Goal: Task Accomplishment & Management: Use online tool/utility

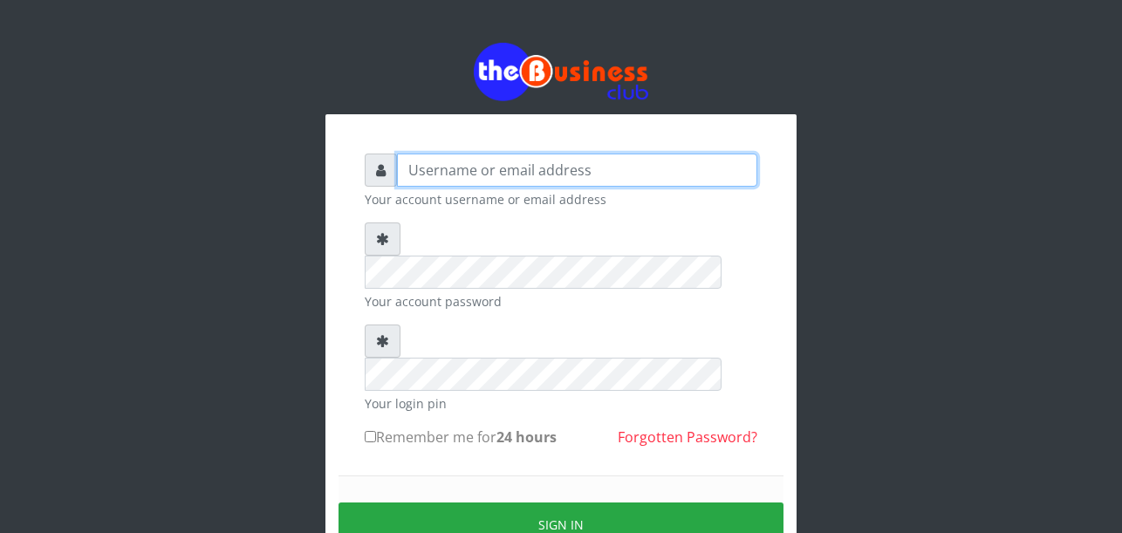
type input "Uchechukstelec"
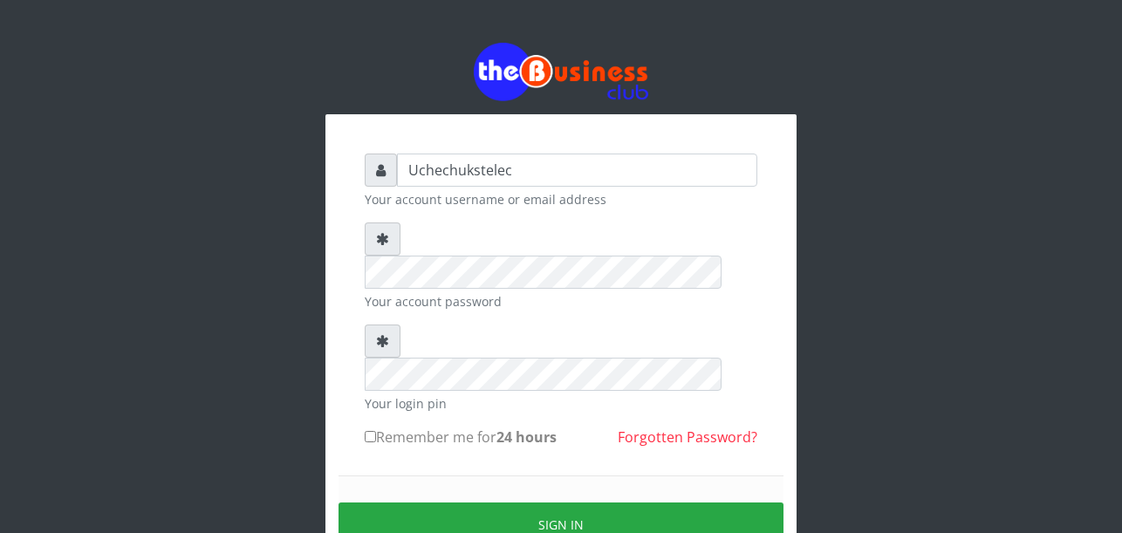
click at [385, 427] on label "Remember me for 24 hours" at bounding box center [461, 437] width 192 height 21
click at [376, 431] on input "Remember me for 24 hours" at bounding box center [370, 436] width 11 height 11
checkbox input "true"
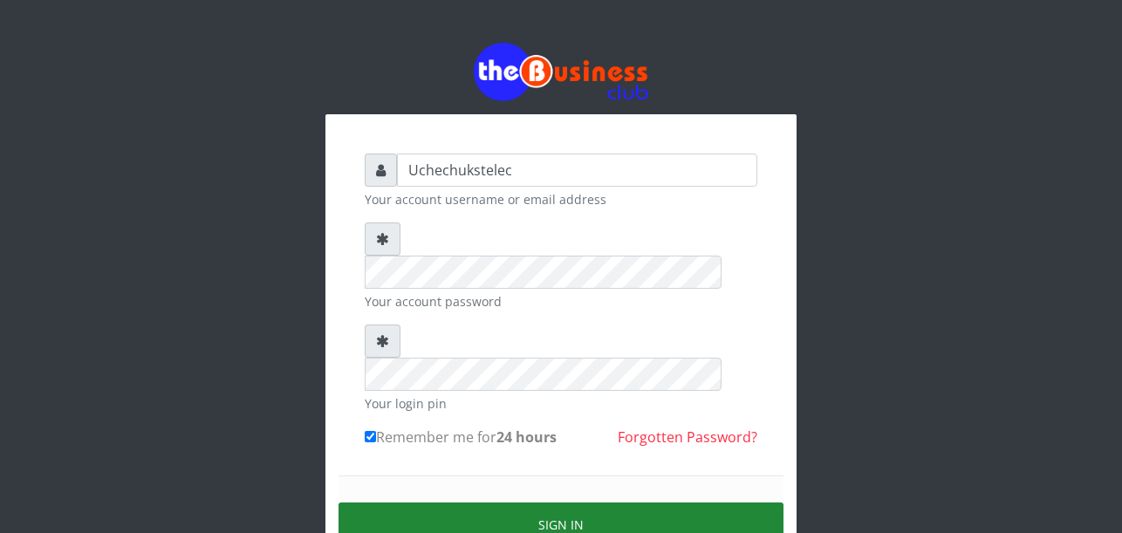
click at [599, 503] on button "Sign in" at bounding box center [561, 525] width 445 height 44
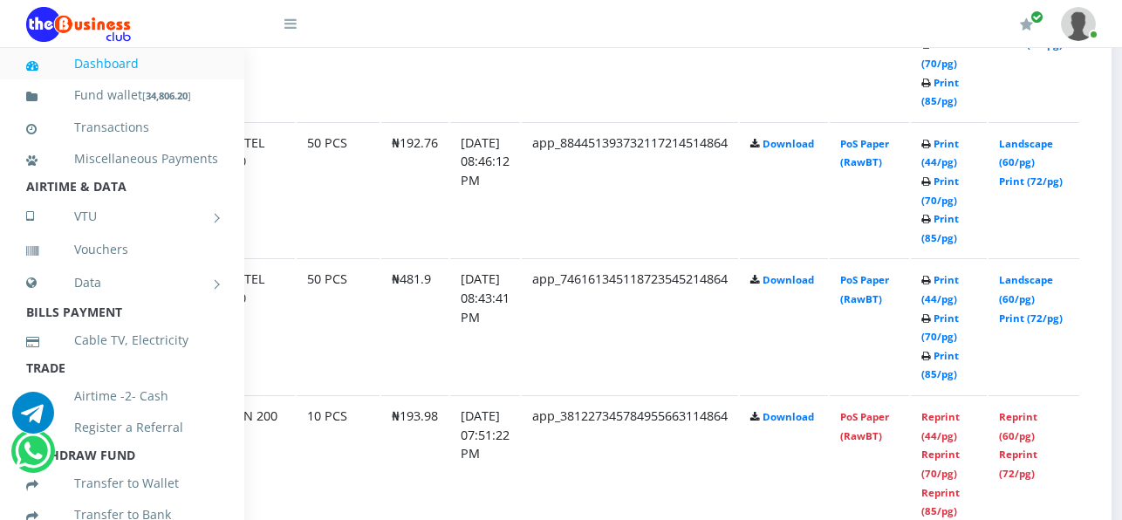
scroll to position [2075, 134]
click at [957, 374] on link "Print (85/pg)" at bounding box center [939, 365] width 38 height 32
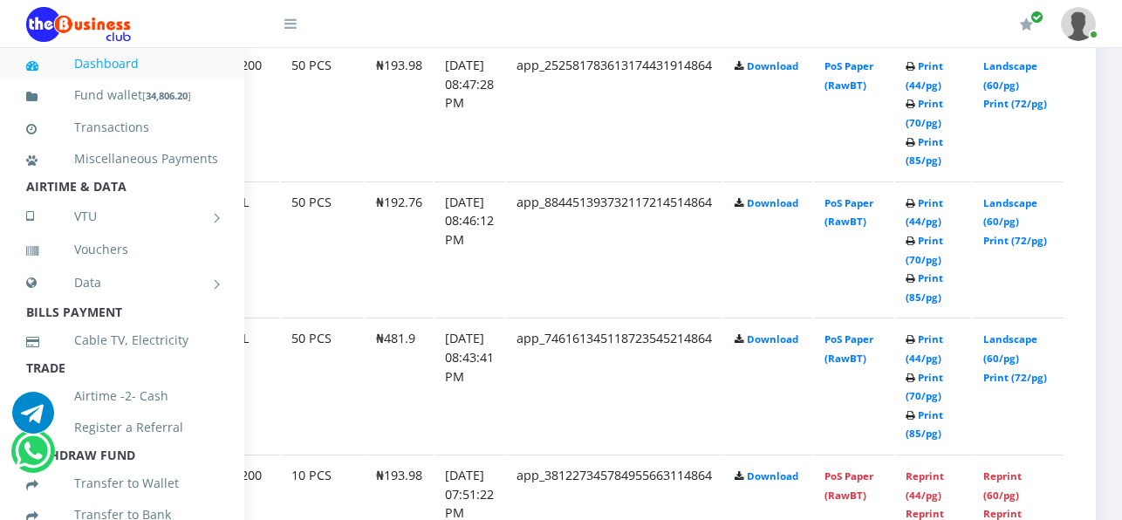
scroll to position [2015, 167]
click at [936, 304] on link "Print (85/pg)" at bounding box center [925, 287] width 38 height 32
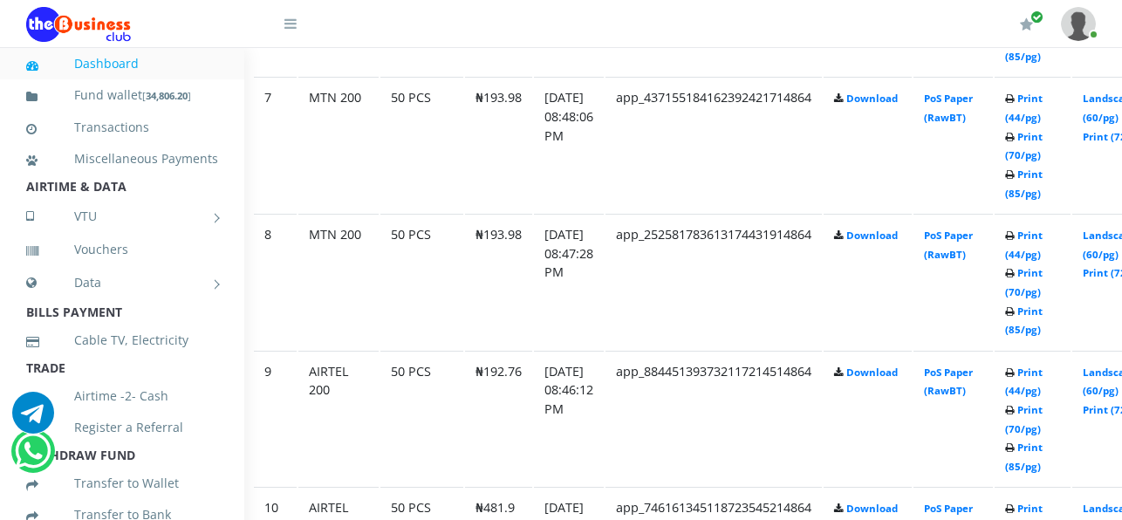
scroll to position [1837, 49]
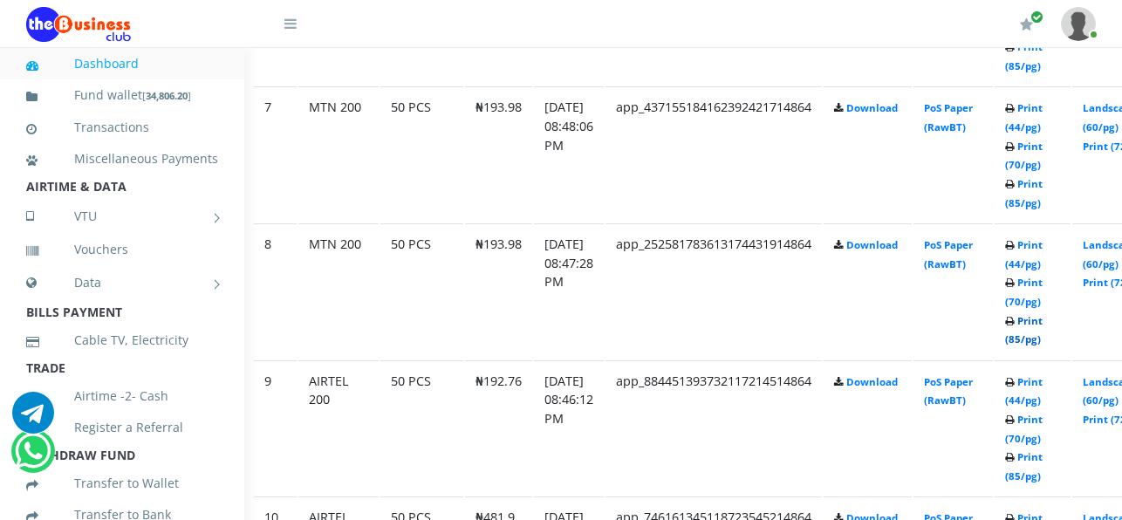
click at [1043, 339] on link "Print (85/pg)" at bounding box center [1024, 330] width 38 height 32
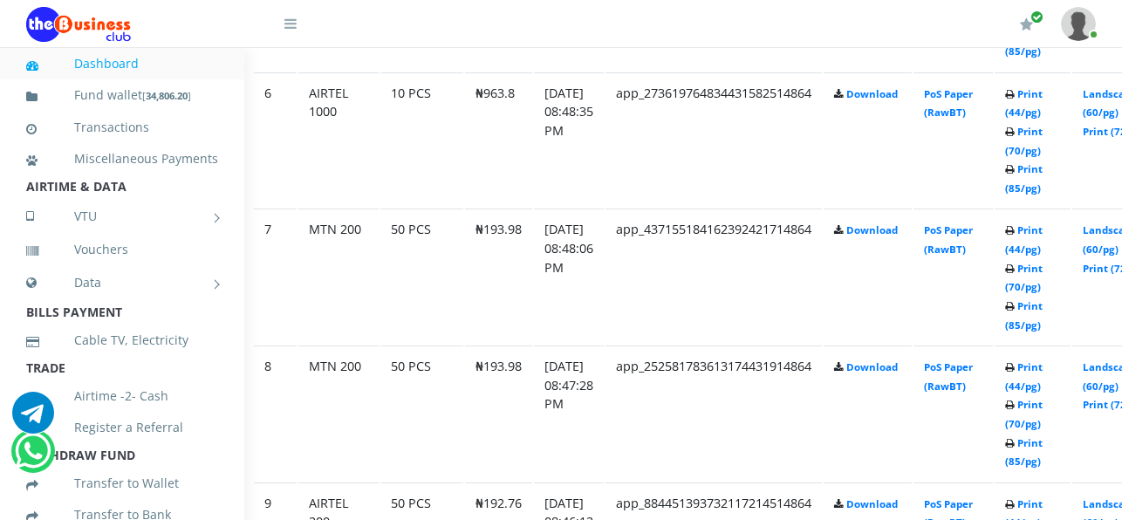
scroll to position [1694, 49]
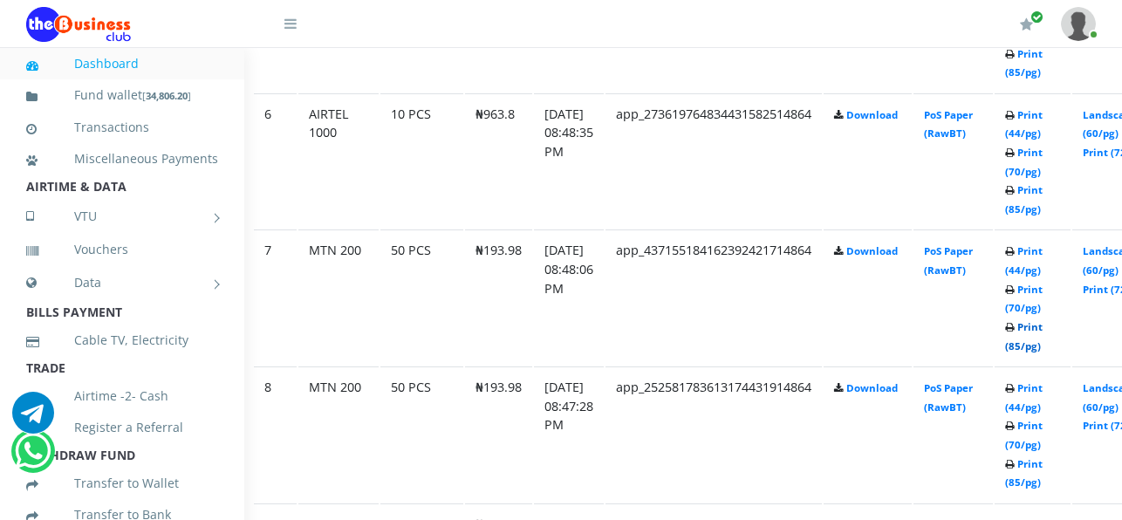
click at [1043, 348] on link "Print (85/pg)" at bounding box center [1024, 336] width 38 height 32
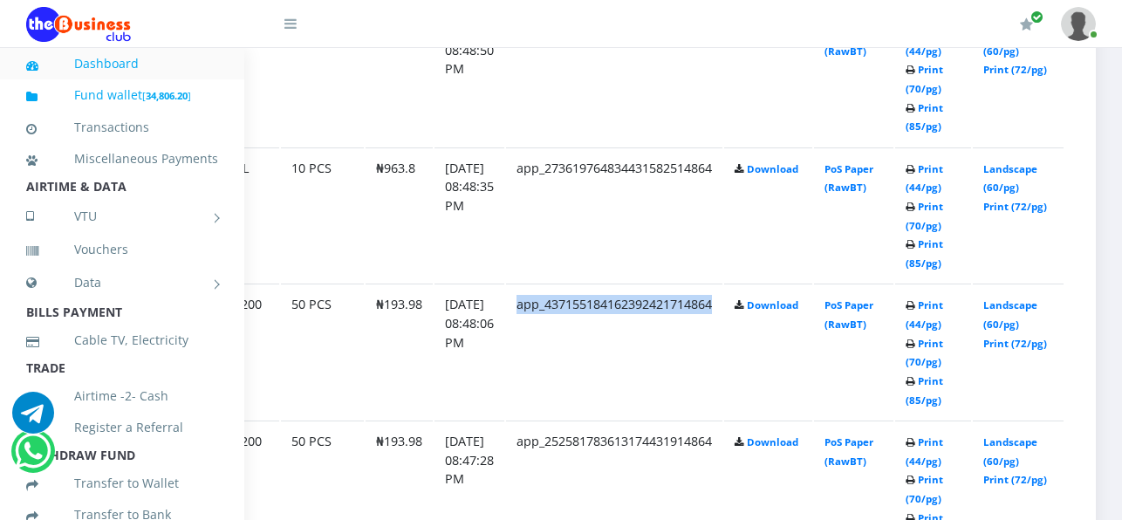
scroll to position [1639, 175]
click at [919, 190] on link "Print (44/pg)" at bounding box center [925, 178] width 38 height 32
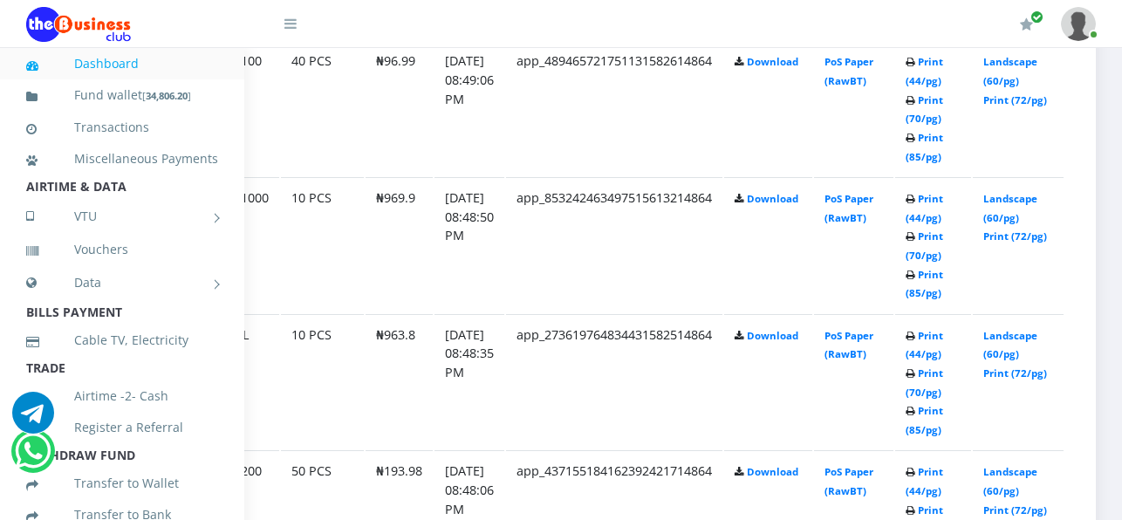
scroll to position [1466, 175]
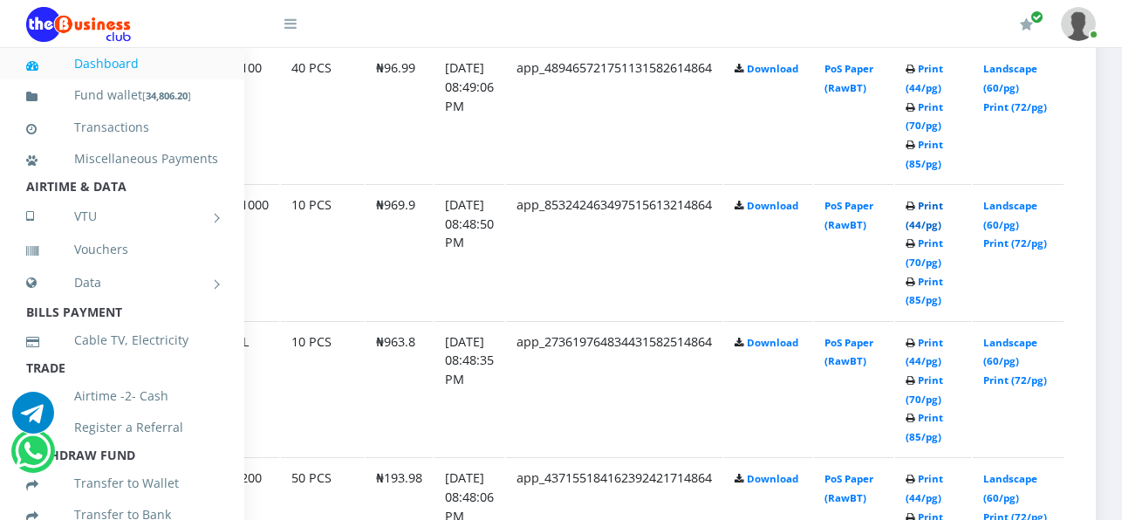
click at [937, 214] on link "Print (44/pg)" at bounding box center [925, 215] width 38 height 32
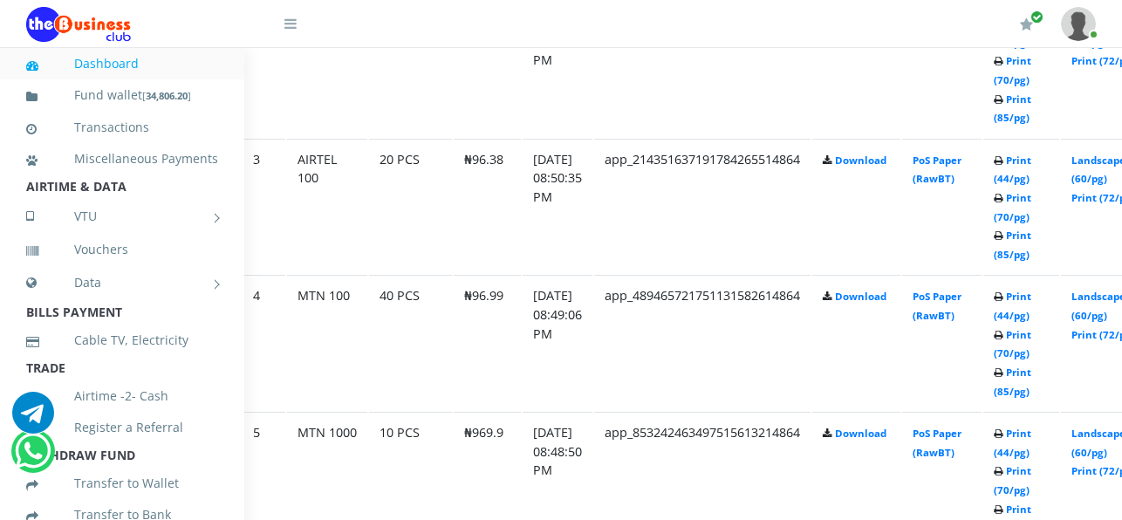
scroll to position [1238, 81]
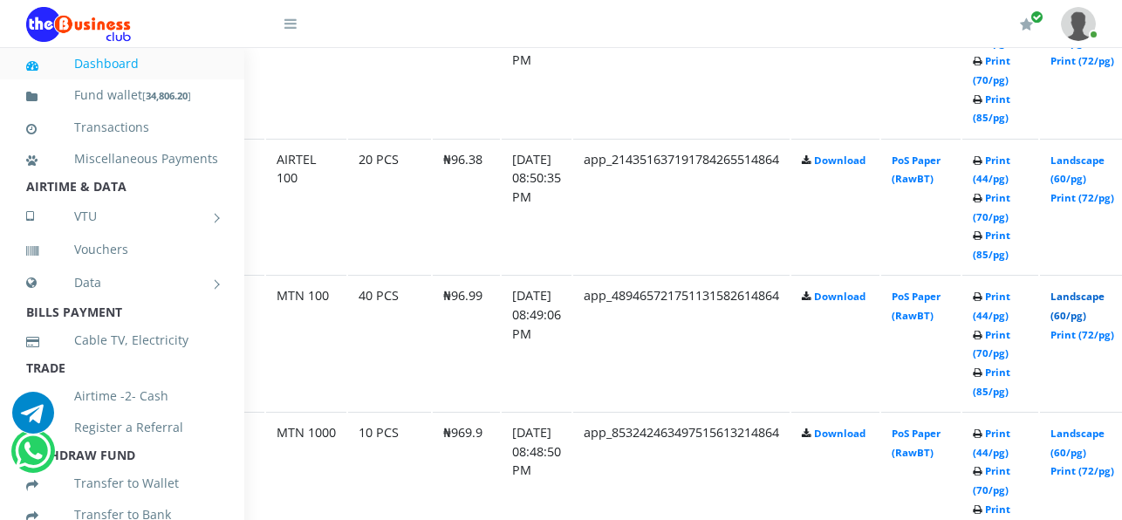
click at [1092, 304] on link "Landscape (60/pg)" at bounding box center [1077, 306] width 54 height 32
click at [1010, 254] on link "Print (85/pg)" at bounding box center [992, 245] width 38 height 32
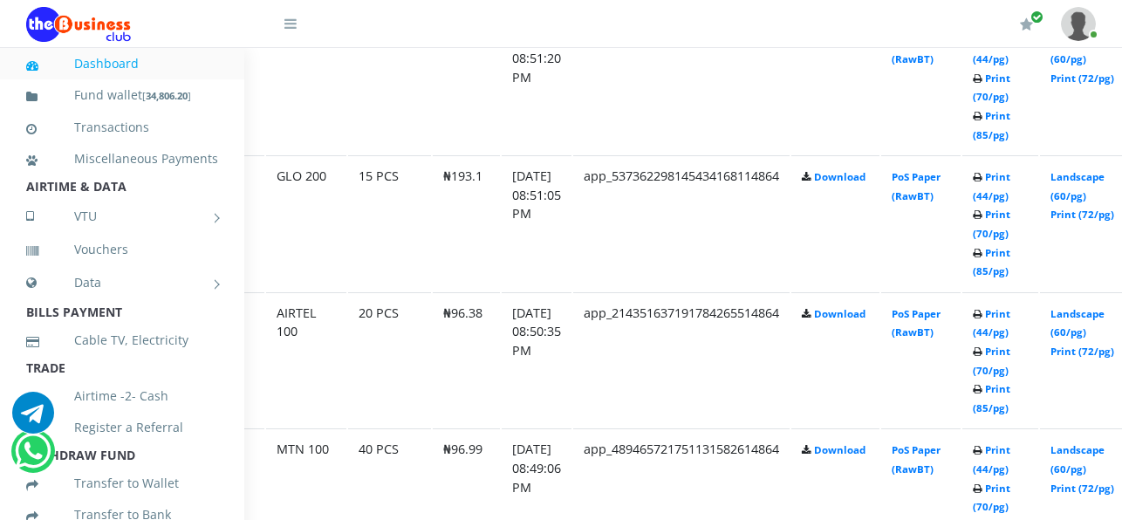
scroll to position [1080, 81]
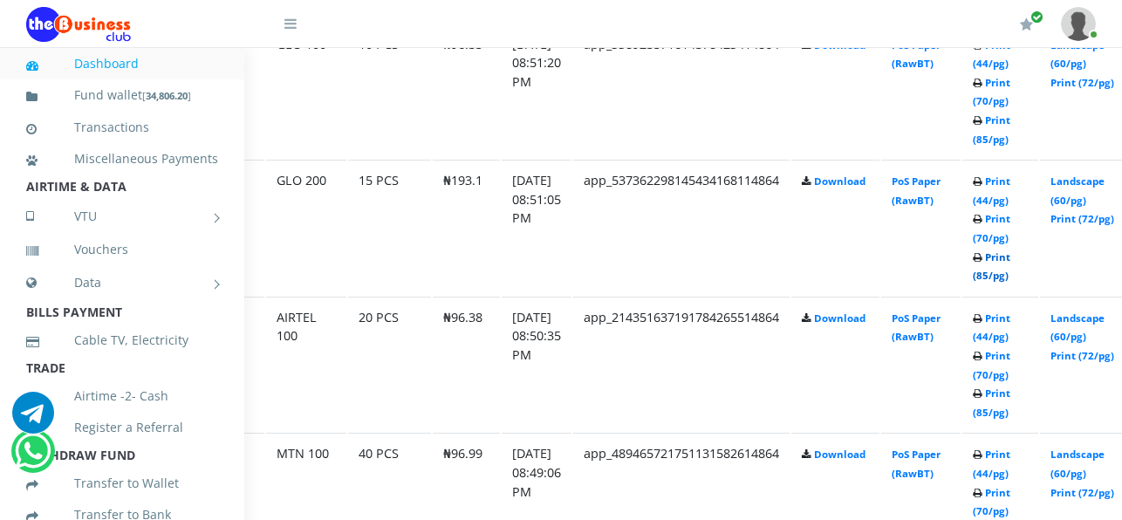
click at [1010, 272] on link "Print (85/pg)" at bounding box center [992, 266] width 38 height 32
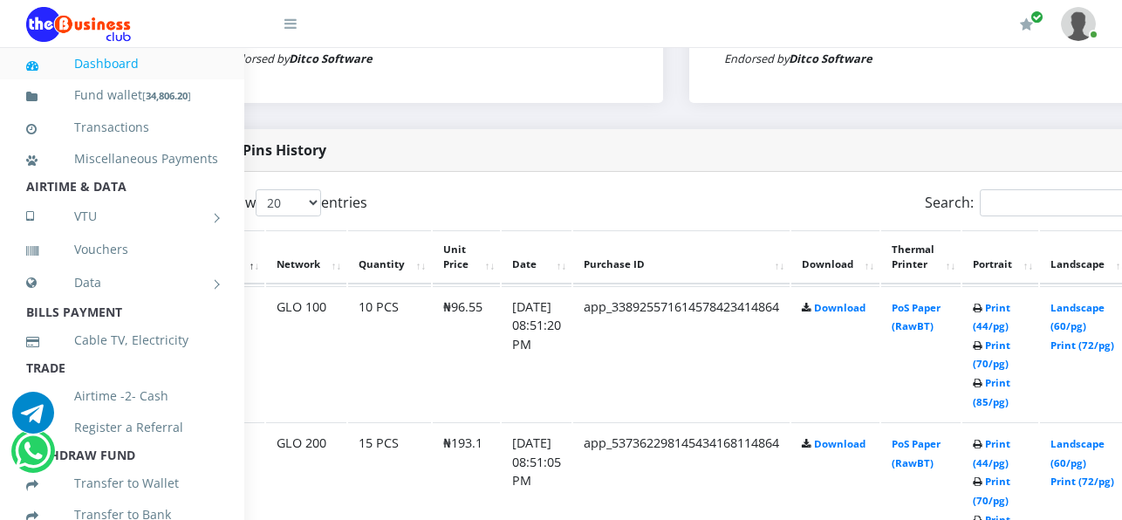
scroll to position [820, 81]
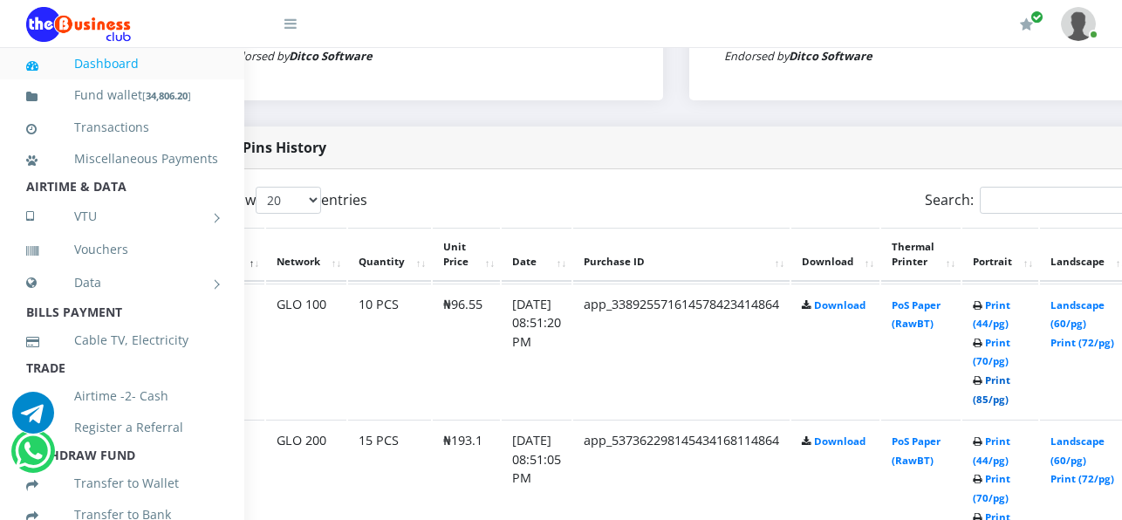
click at [1010, 406] on link "Print (85/pg)" at bounding box center [992, 389] width 38 height 32
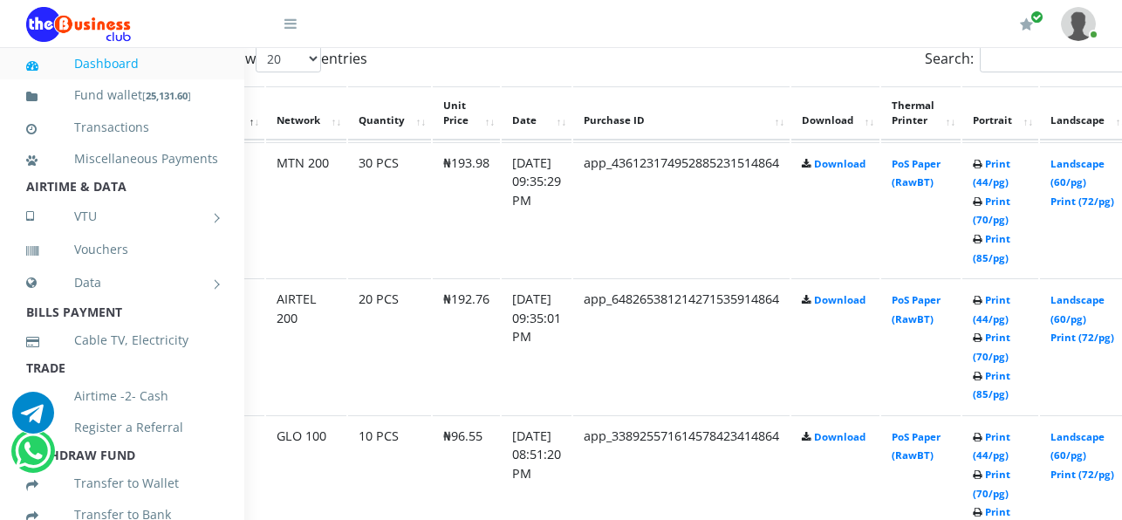
scroll to position [961, 81]
click at [1010, 380] on link "Print (85/pg)" at bounding box center [992, 386] width 38 height 32
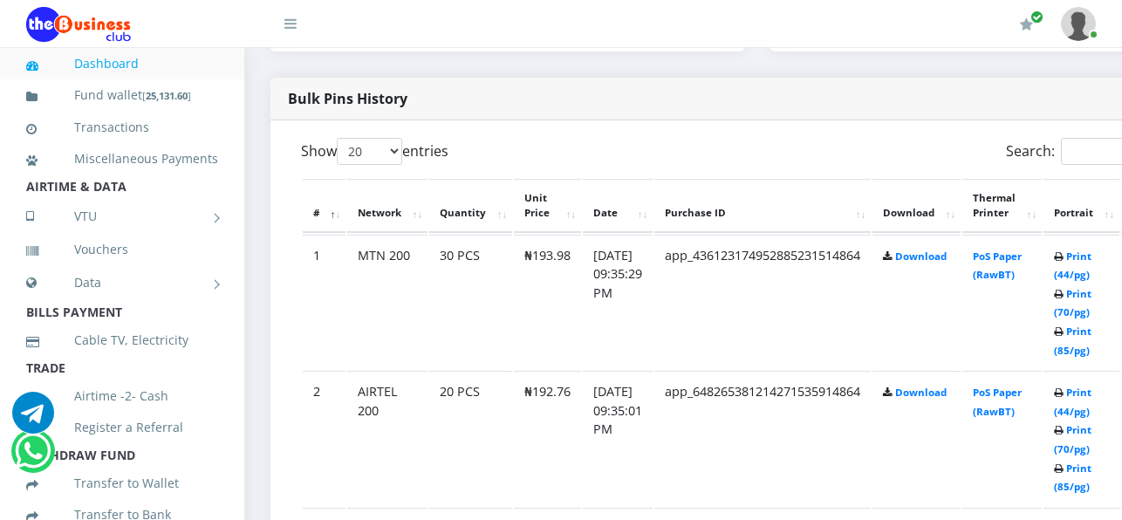
scroll to position [873, 0]
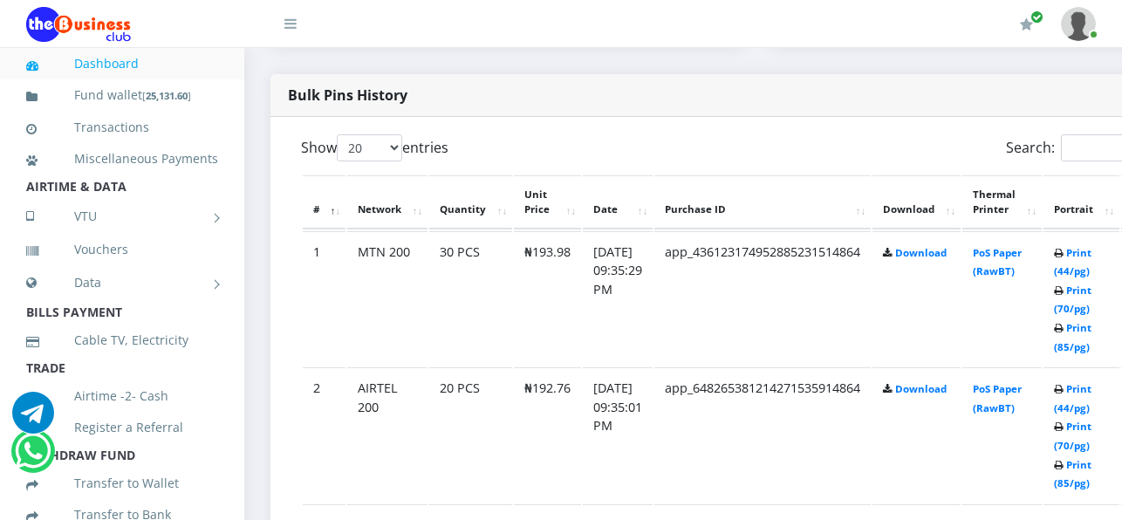
click at [1012, 437] on td "PoS Paper (RawBT)" at bounding box center [1001, 434] width 79 height 135
click at [1092, 488] on link "Print (85/pg)" at bounding box center [1073, 474] width 38 height 32
click at [1092, 353] on link "Print (85/pg)" at bounding box center [1073, 337] width 38 height 32
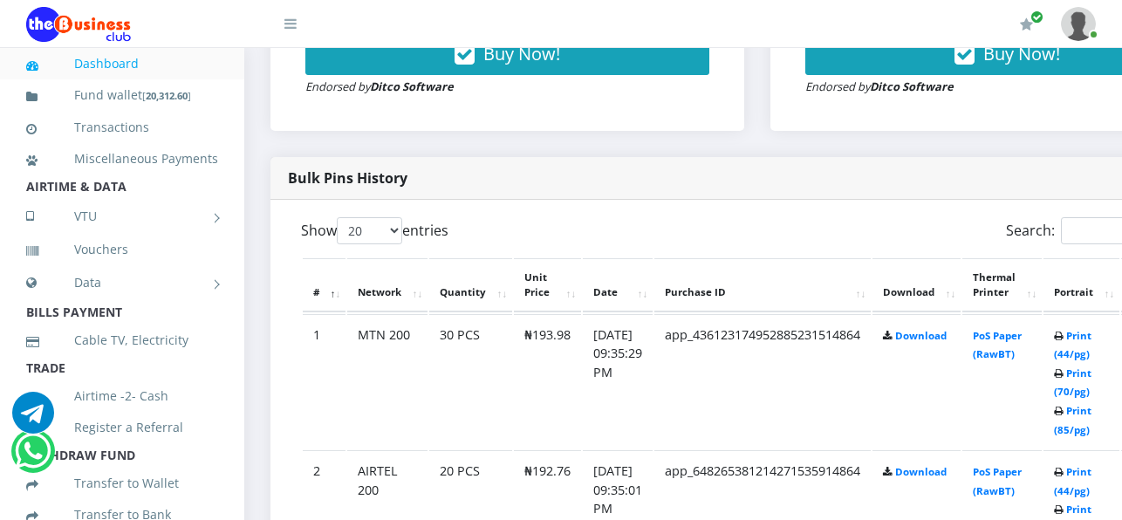
scroll to position [793, 0]
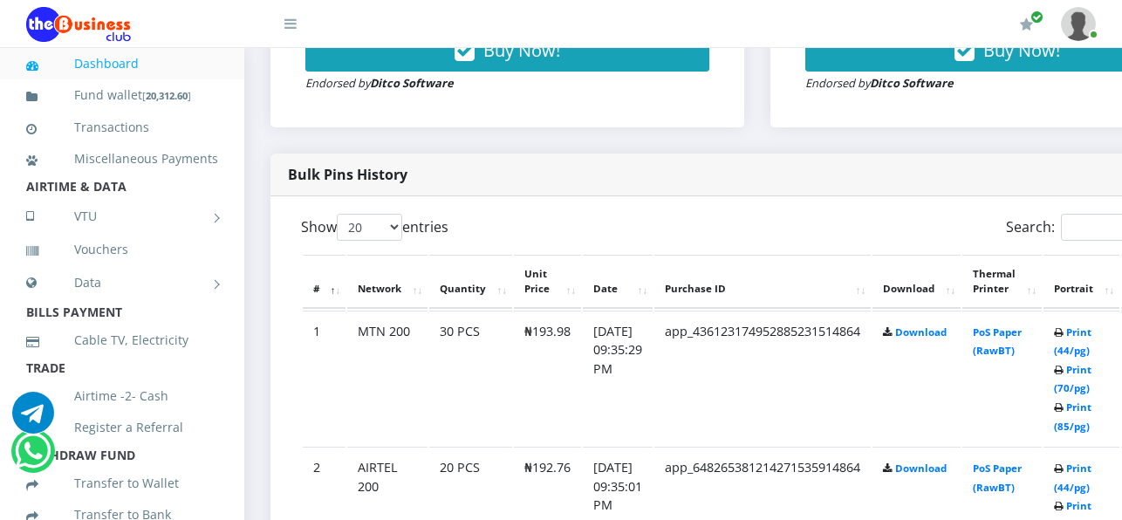
click at [646, 338] on td "[DATE] 09:35:29 PM" at bounding box center [618, 378] width 70 height 135
click at [1092, 428] on link "Print (85/pg)" at bounding box center [1073, 416] width 38 height 32
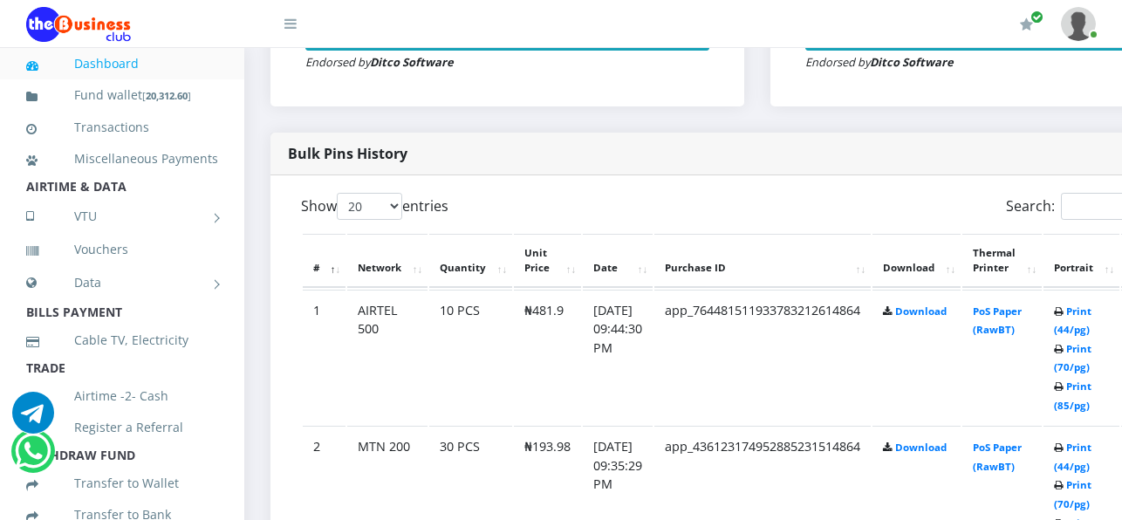
scroll to position [793, 0]
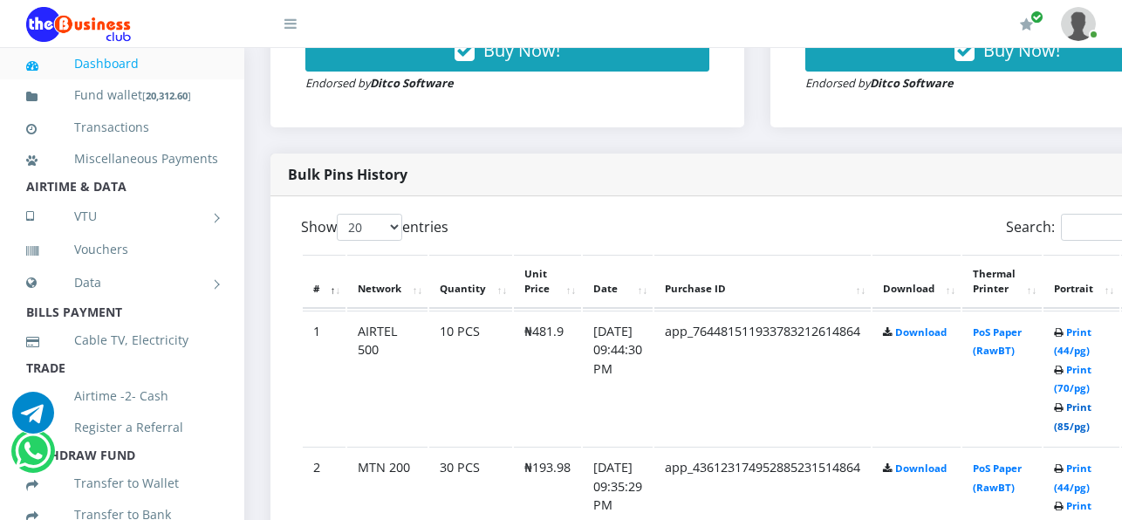
click at [1092, 432] on link "Print (85/pg)" at bounding box center [1073, 416] width 38 height 32
